Goal: Navigation & Orientation: Find specific page/section

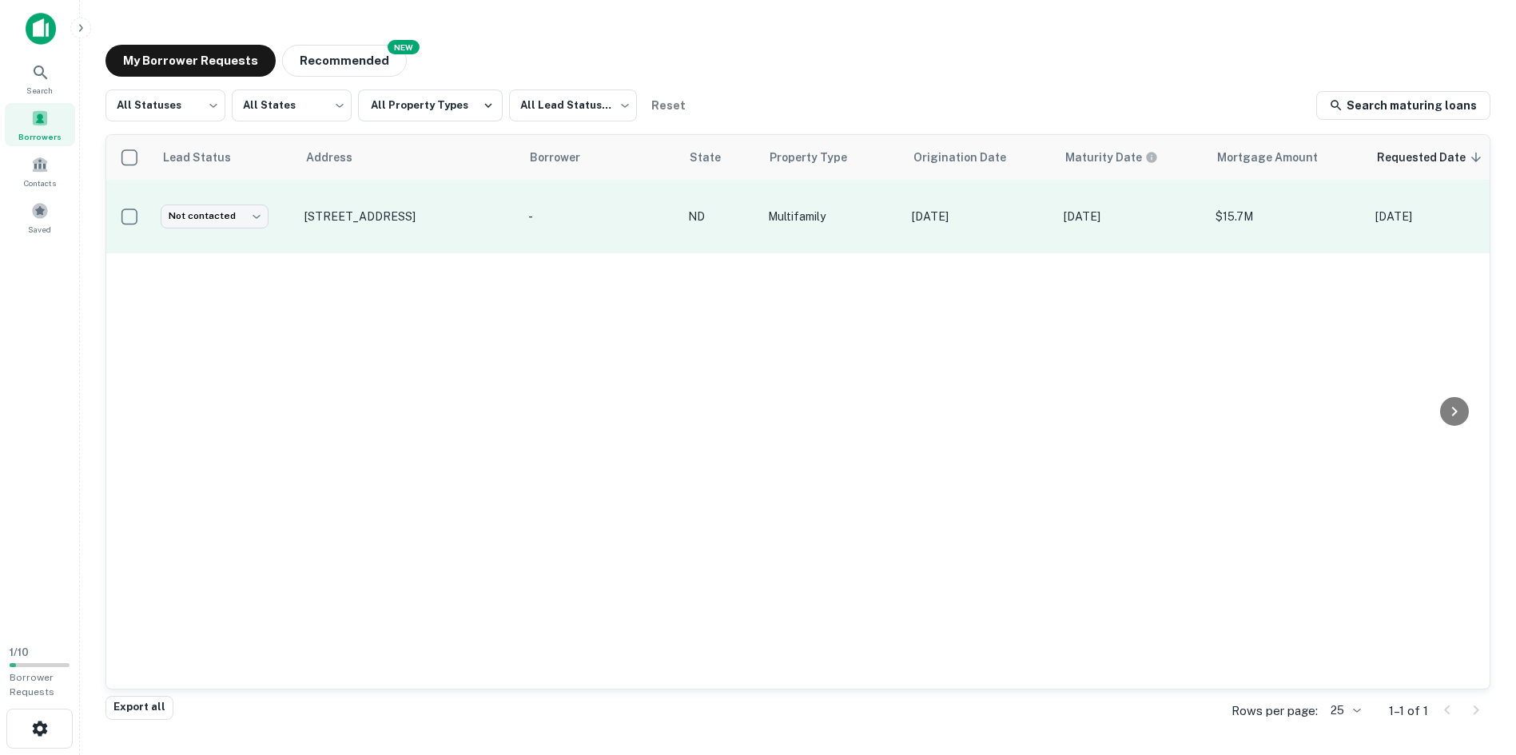
click at [578, 211] on p "-" at bounding box center [600, 217] width 144 height 18
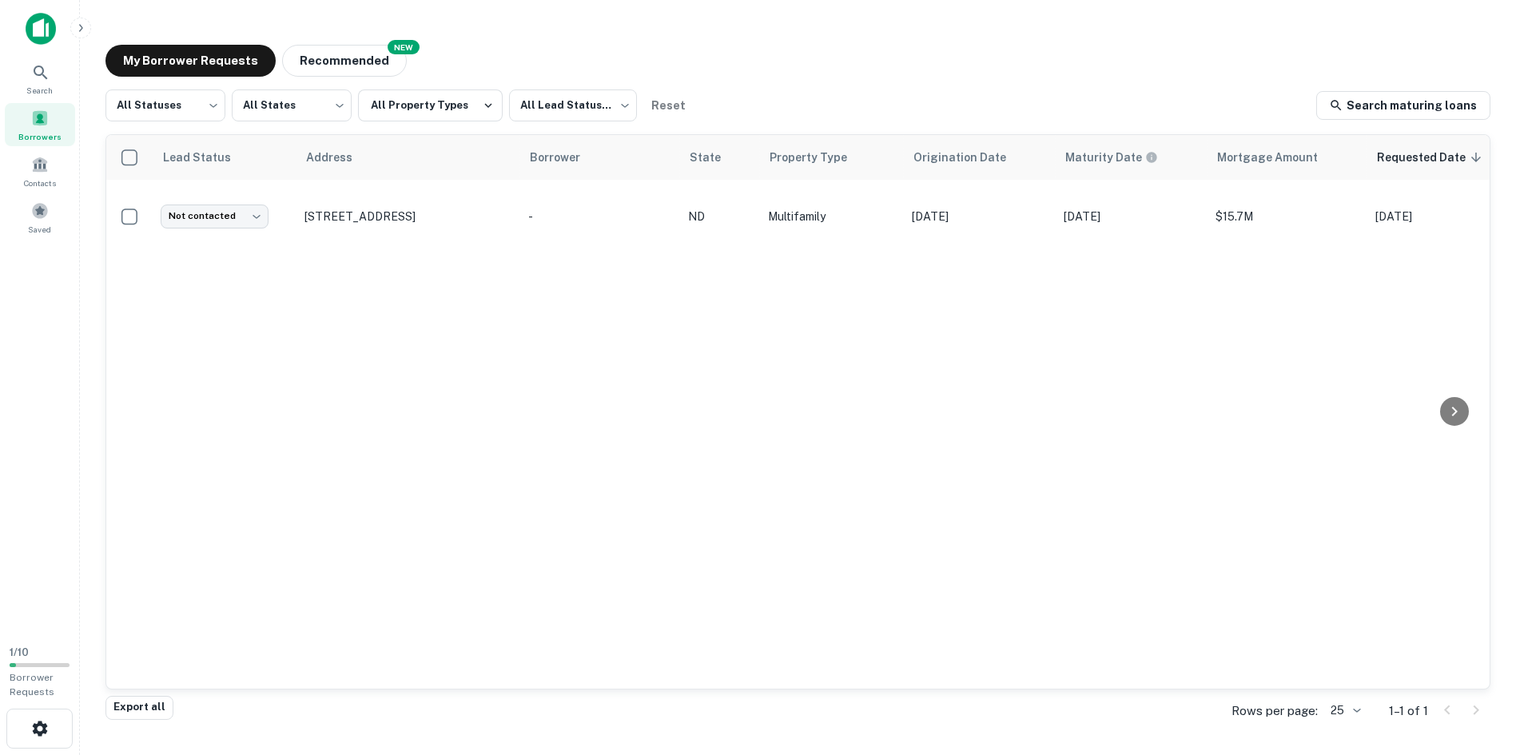
drag, startPoint x: 645, startPoint y: 469, endPoint x: 694, endPoint y: 424, distance: 66.2
click at [44, 78] on icon at bounding box center [40, 72] width 19 height 19
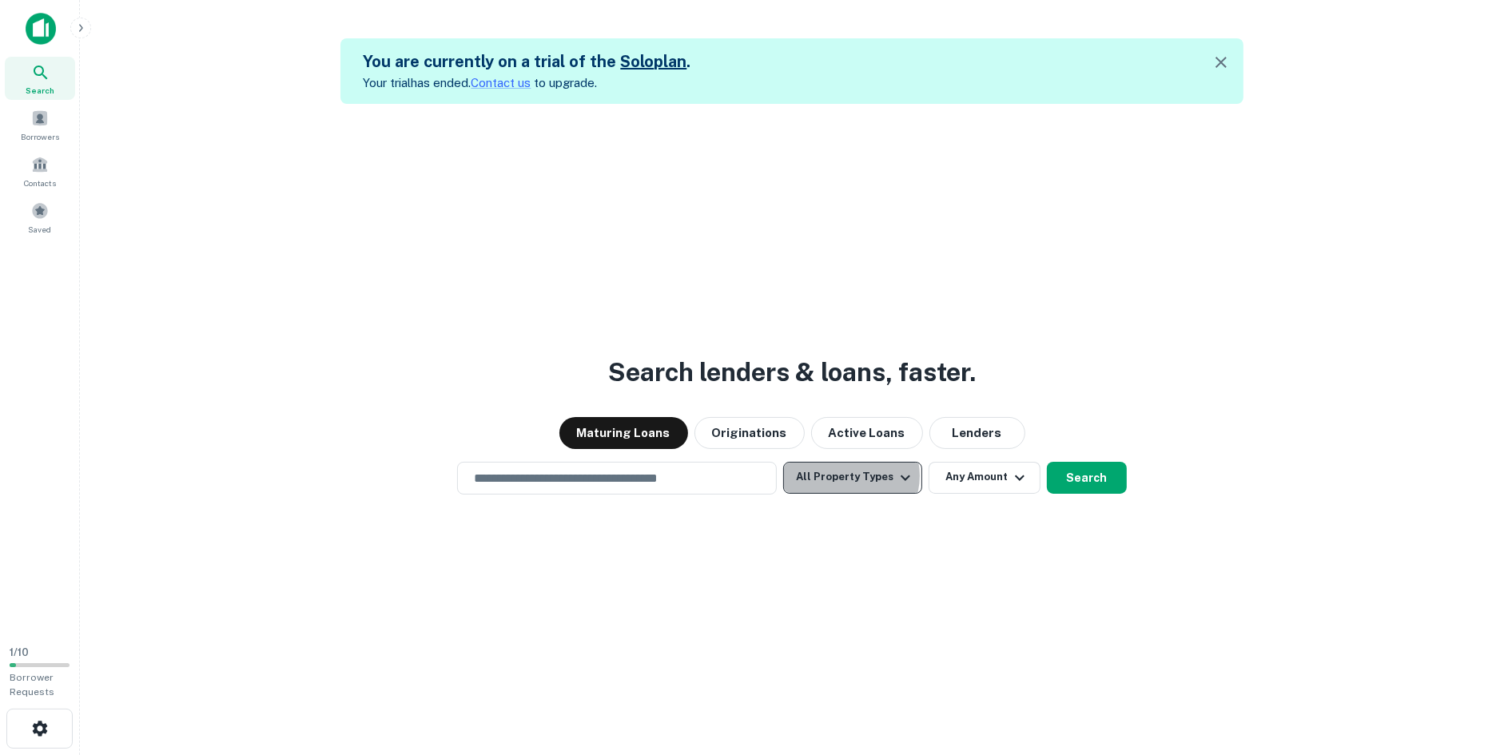
click at [853, 475] on button "All Property Types" at bounding box center [852, 478] width 139 height 32
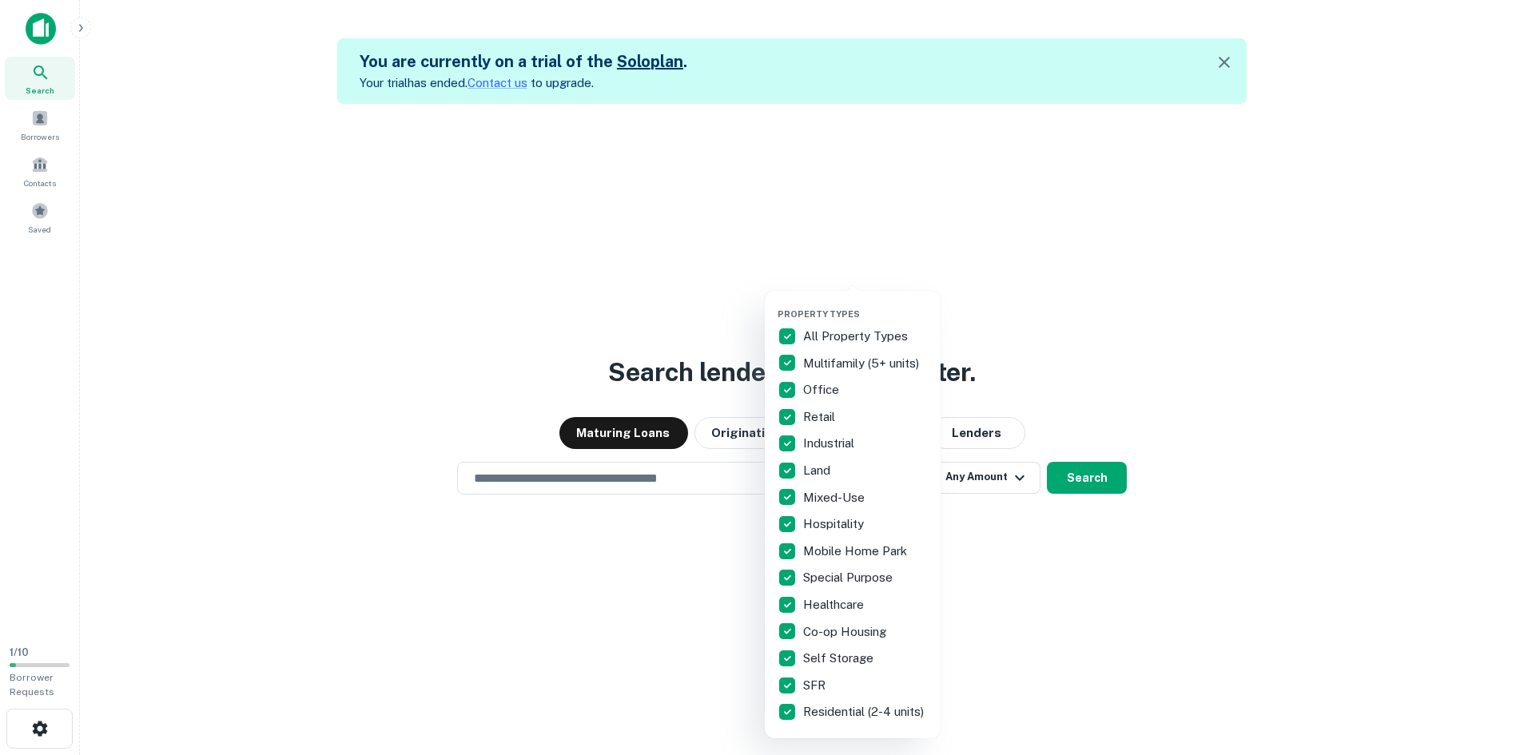
click at [1180, 266] on div at bounding box center [758, 377] width 1516 height 755
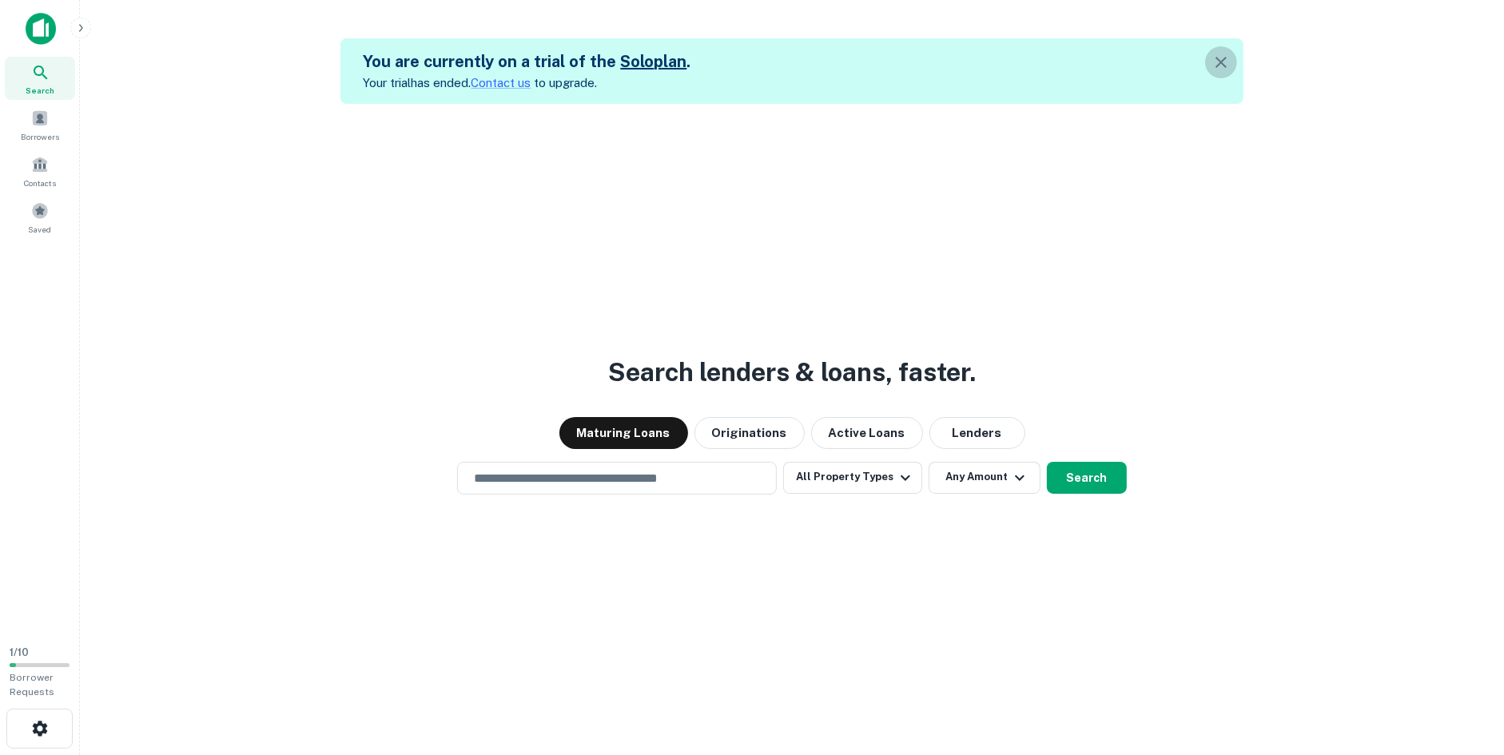
click at [1225, 66] on icon "button" at bounding box center [1220, 62] width 19 height 19
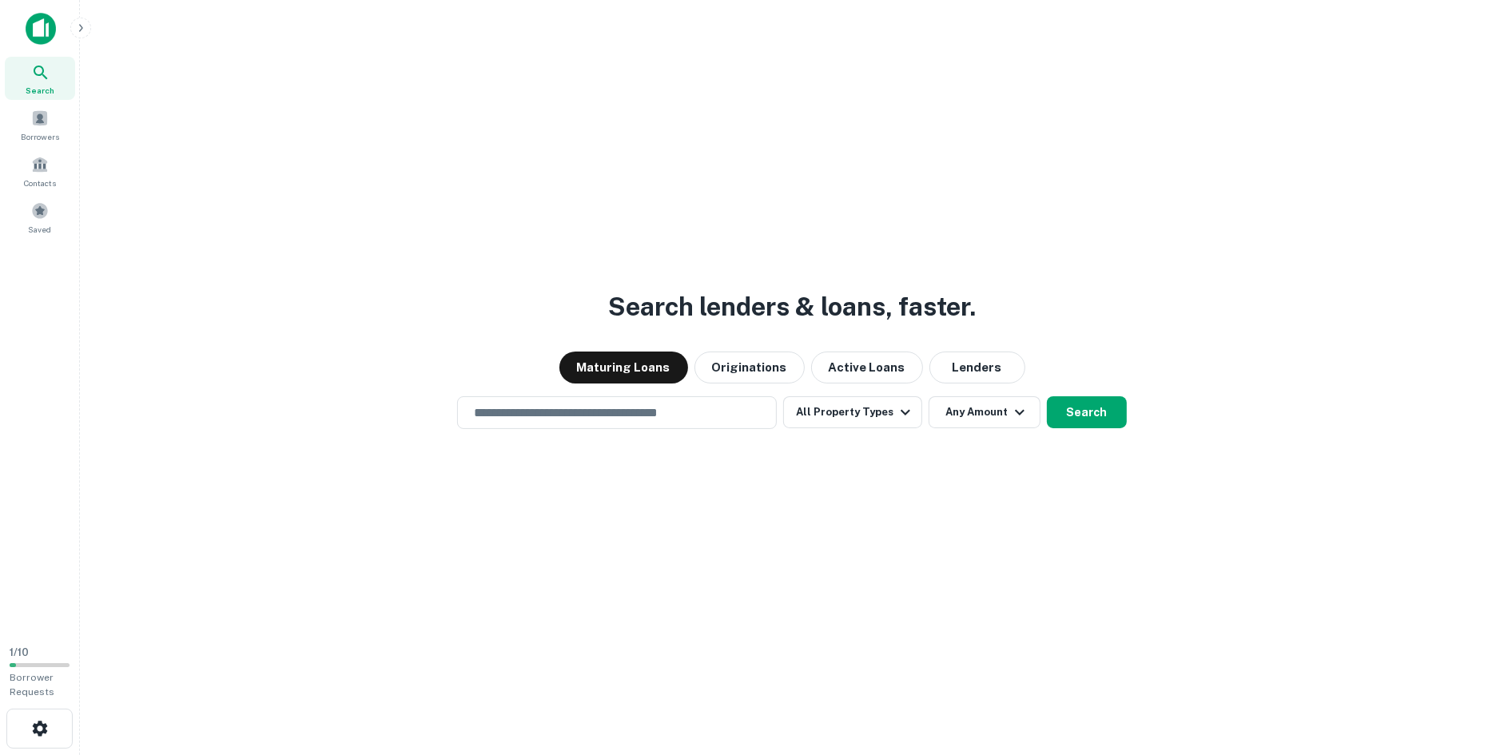
scroll to position [25, 0]
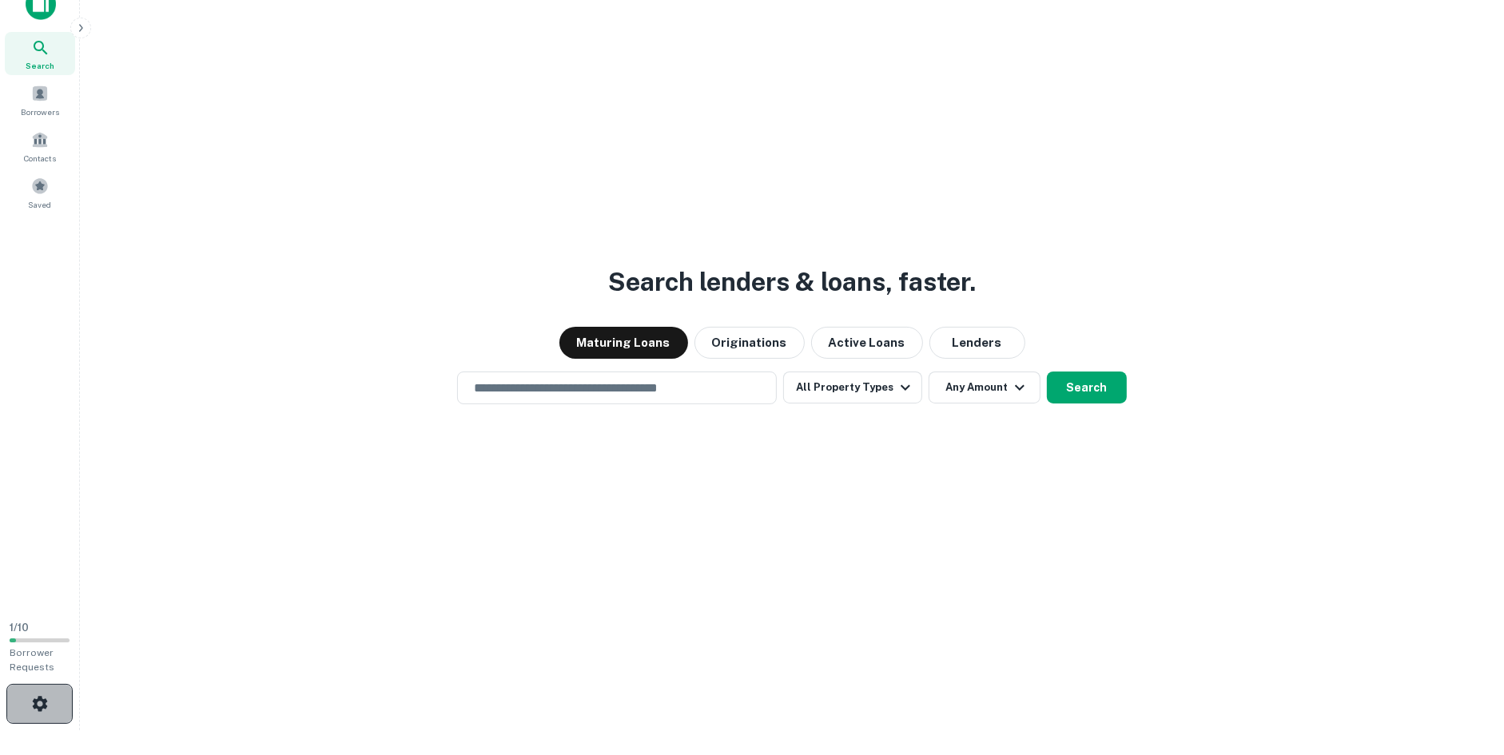
click at [46, 702] on icon "button" at bounding box center [39, 703] width 15 height 15
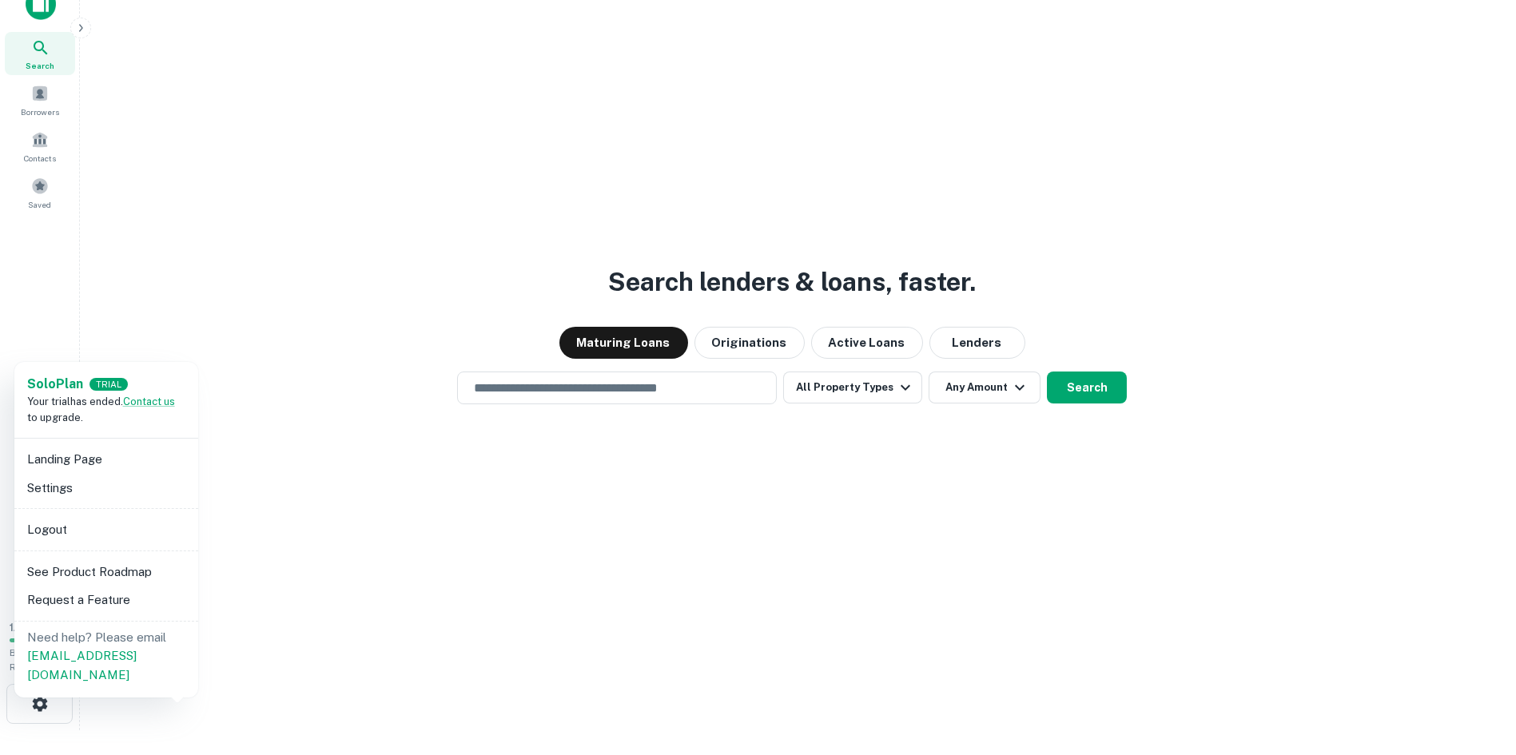
click at [310, 227] on div at bounding box center [758, 377] width 1516 height 755
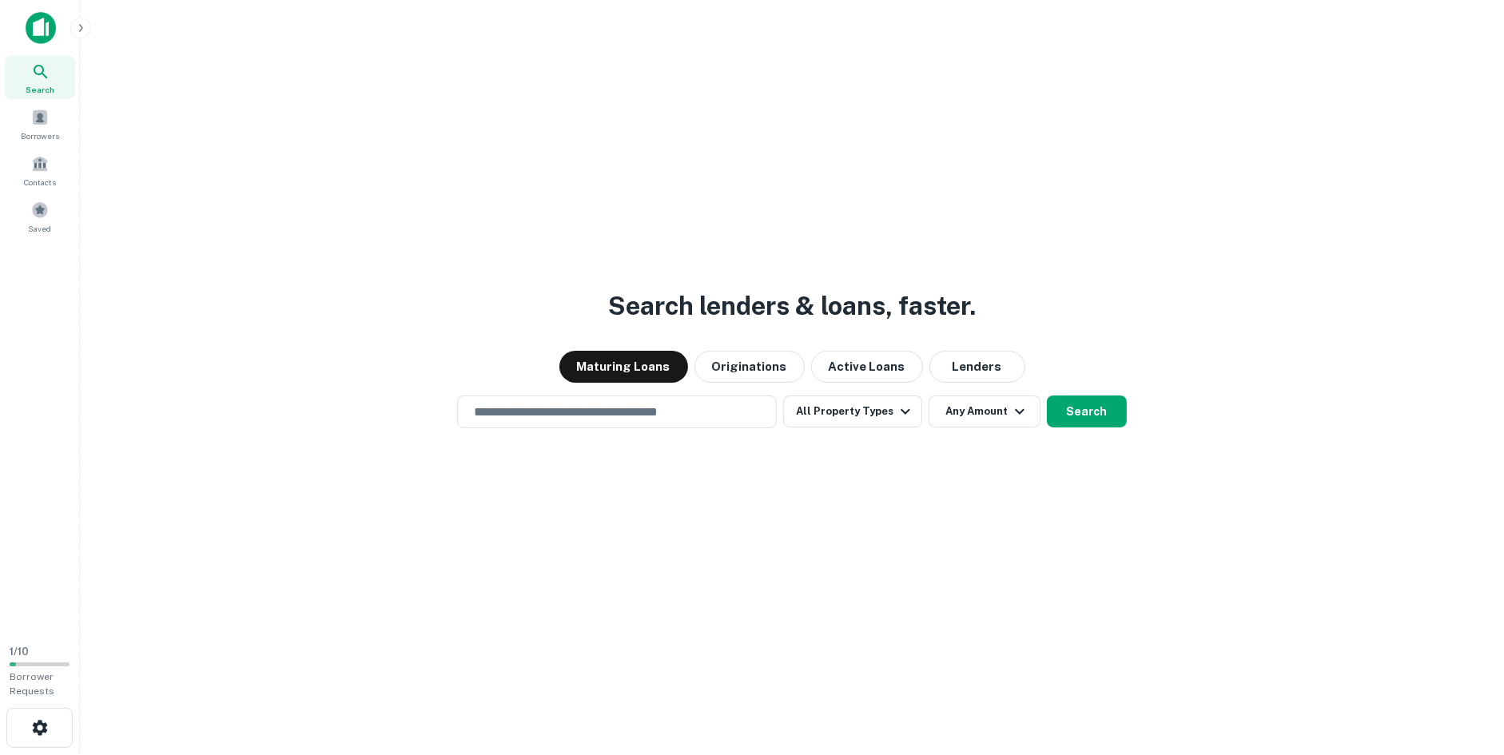
scroll to position [0, 0]
